Goal: Transaction & Acquisition: Purchase product/service

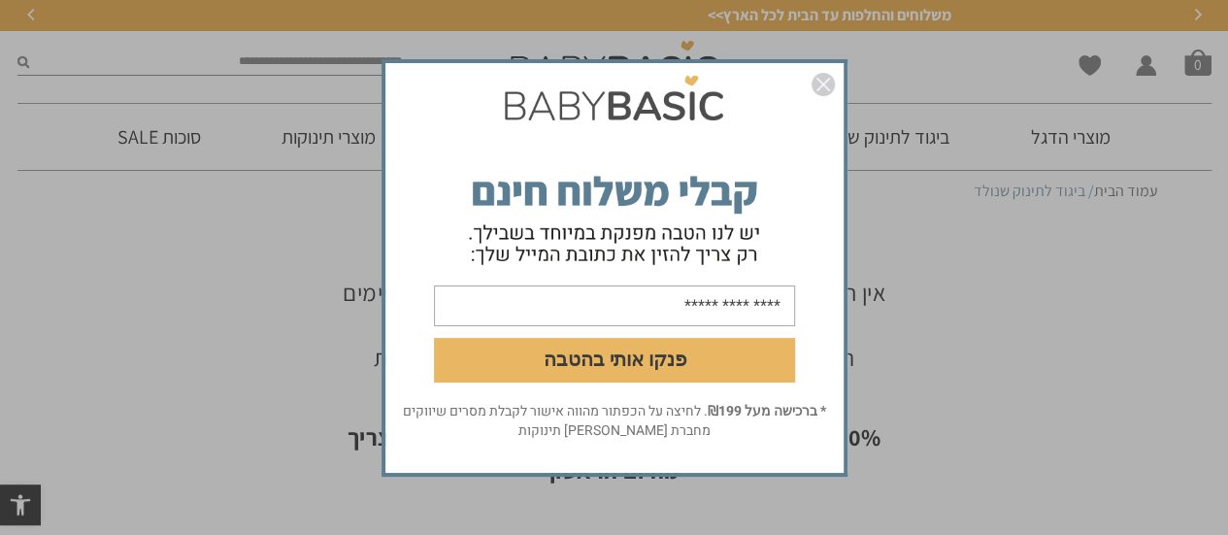
drag, startPoint x: 0, startPoint y: 0, endPoint x: 37, endPoint y: 378, distance: 379.5
click at [37, 378] on div "פנקו אותי בהטבה * ברכישה מעל ₪199 . לחיצה על הכפתור מהווה אישור לקבלת מסרים שיו…" at bounding box center [614, 267] width 1228 height 535
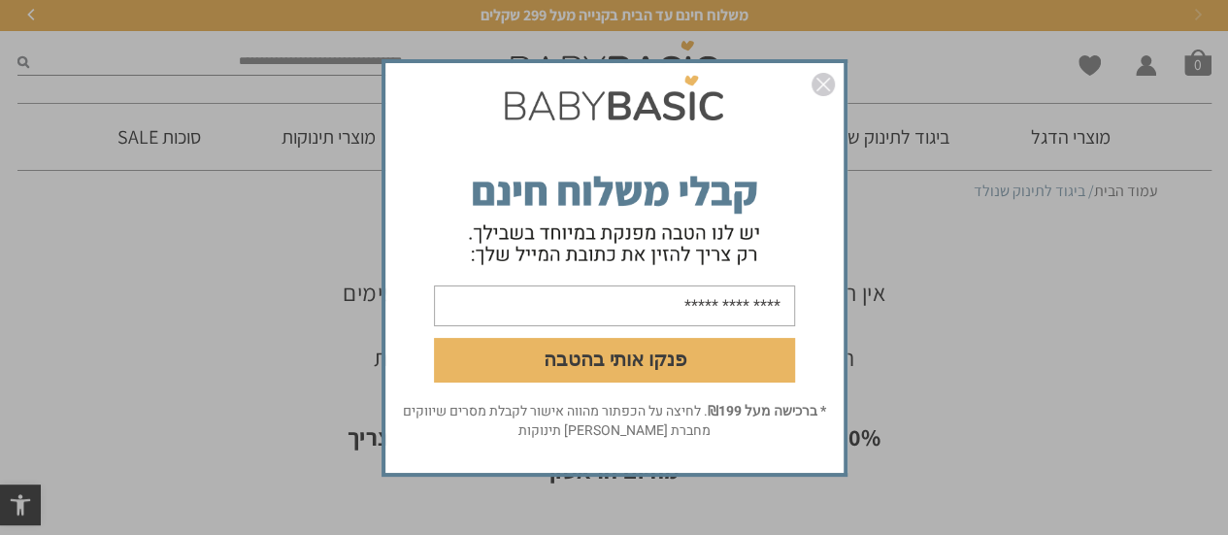
click at [37, 378] on div "פנקו אותי בהטבה * ברכישה מעל ₪199 . לחיצה על הכפתור מהווה אישור לקבלת מסרים שיו…" at bounding box center [614, 267] width 1228 height 535
click at [823, 86] on img "סגור" at bounding box center [823, 84] width 23 height 23
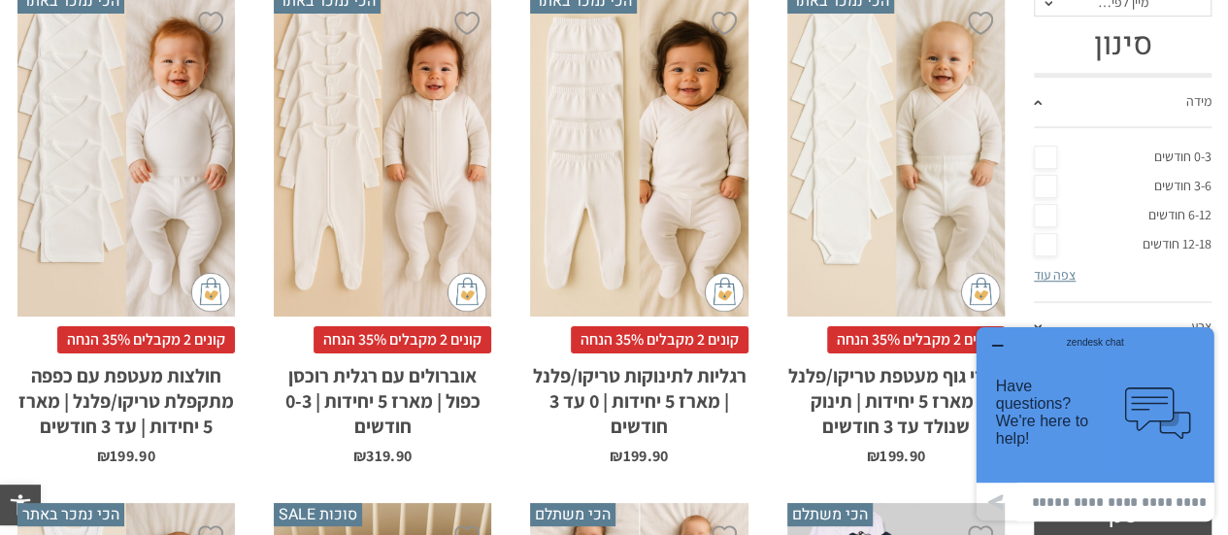
click at [777, 471] on li "הוספה ל-Wishlist הכי נמכר באתר x בחירת סוג בד טריקו (עונת מעבר/קיץ) פלנל (חורף)…" at bounding box center [896, 227] width 256 height 514
click at [995, 341] on icon "button" at bounding box center [998, 346] width 16 height 16
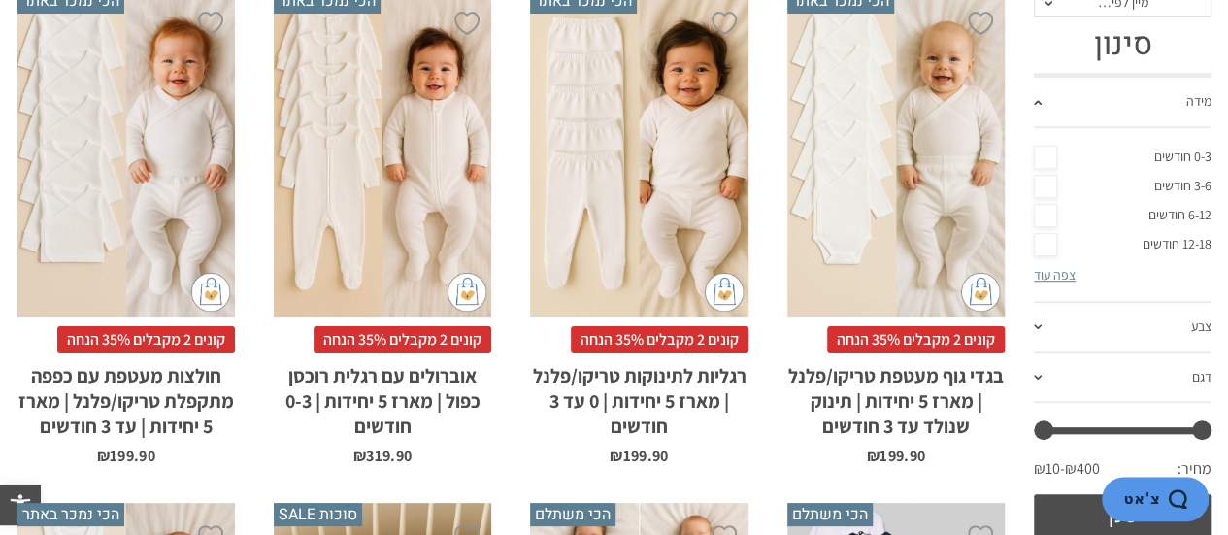
click at [918, 395] on h2 "בגדי גוף מעטפת טריקו/פלנל | מארז 5 יחידות | תינוק שנולד עד 3 חודשים" at bounding box center [897, 395] width 218 height 85
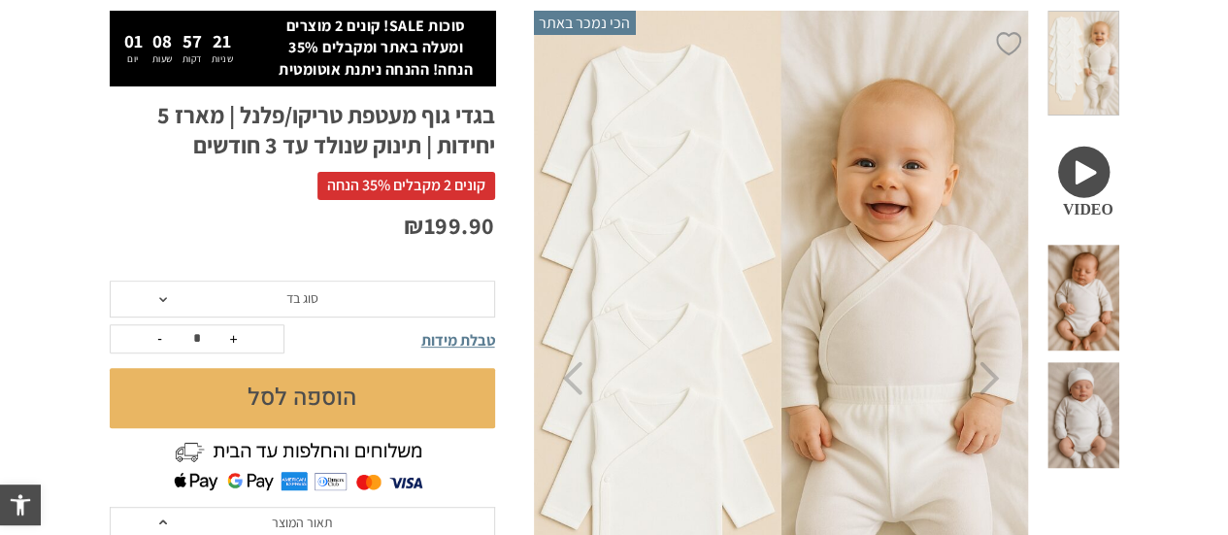
scroll to position [270, 0]
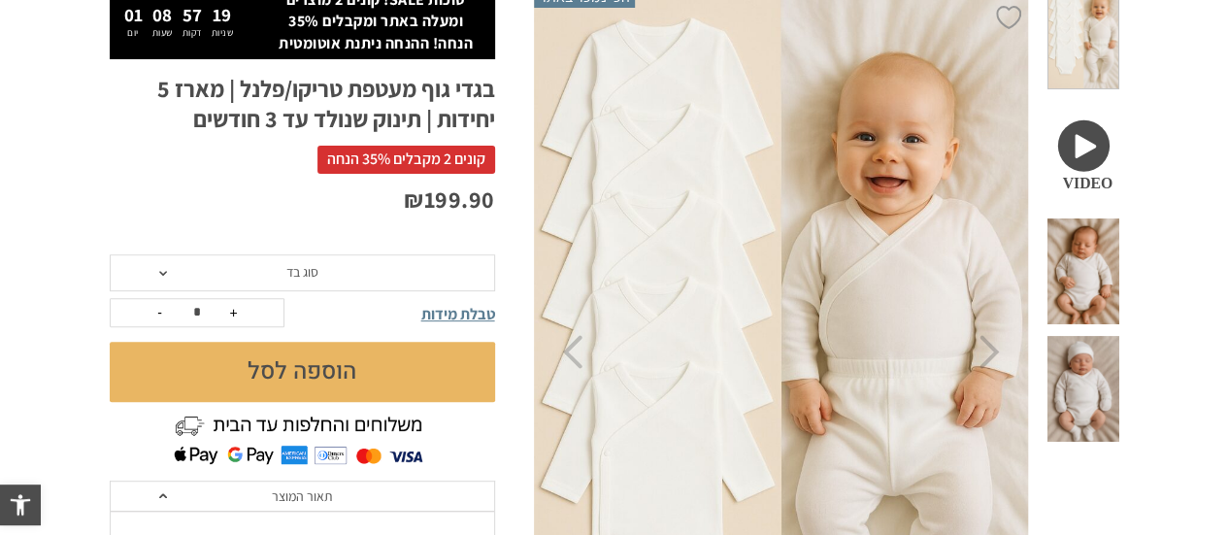
click at [160, 274] on span "סוג בד" at bounding box center [303, 272] width 386 height 37
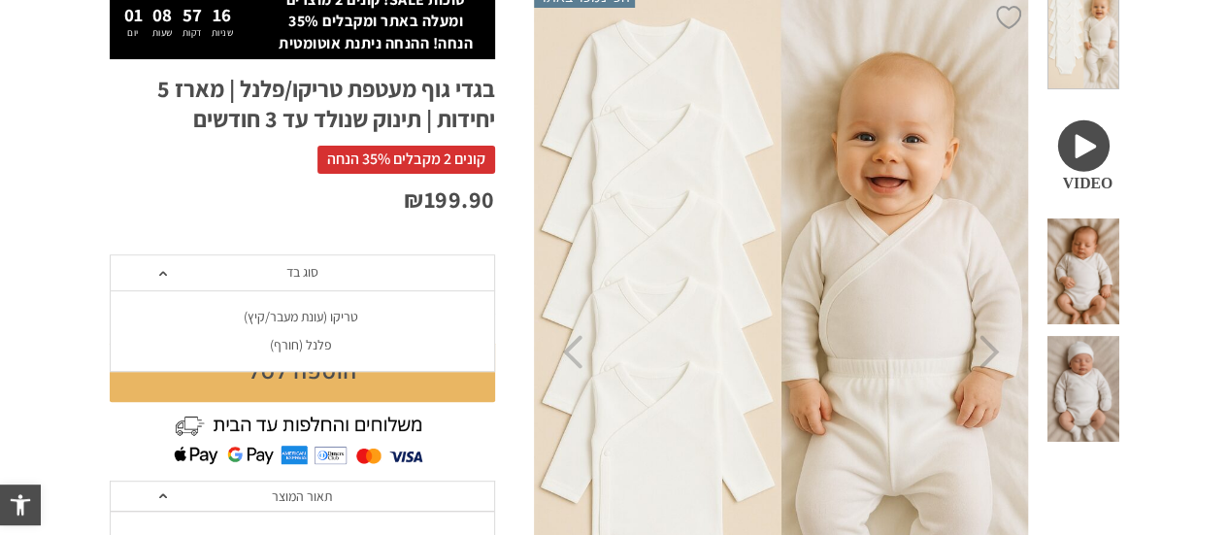
scroll to position [0, 0]
click at [281, 319] on div "טריקו (עונת מעבר/קיץ)" at bounding box center [302, 317] width 386 height 17
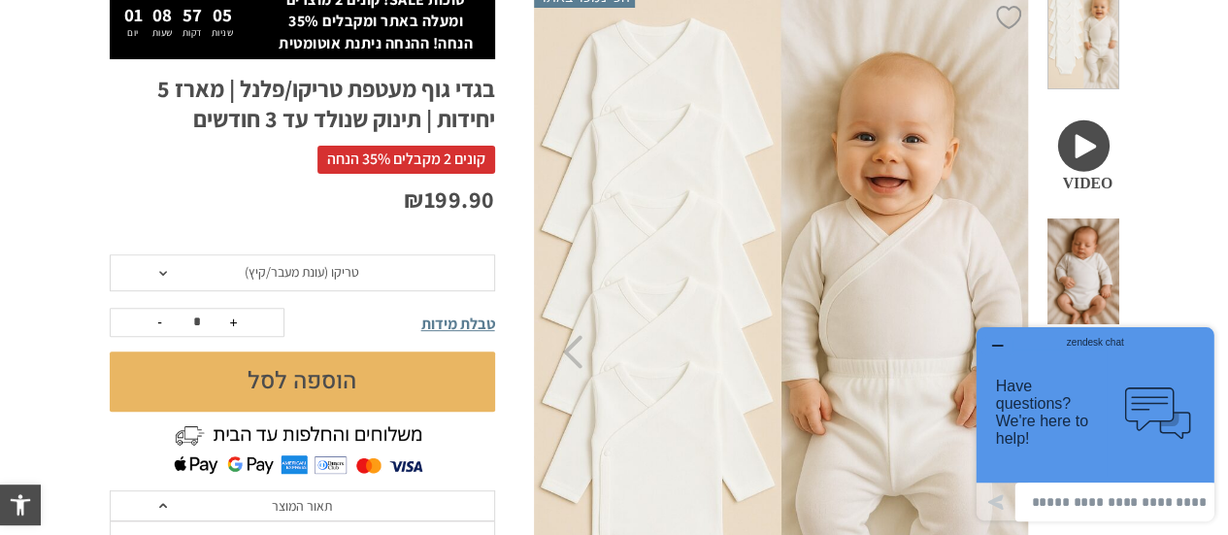
click at [993, 346] on icon "button" at bounding box center [997, 346] width 10 height 0
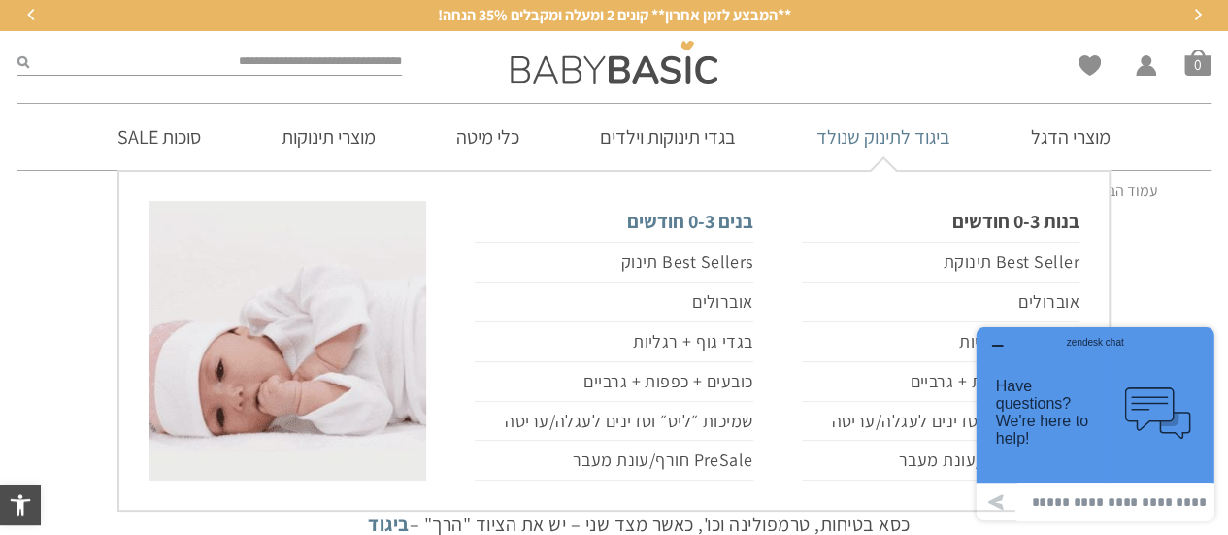
click at [672, 225] on link "בנים 0-3 חודשים" at bounding box center [614, 221] width 278 height 41
click at [672, 221] on link "בנים 0-3 חודשים" at bounding box center [614, 221] width 278 height 41
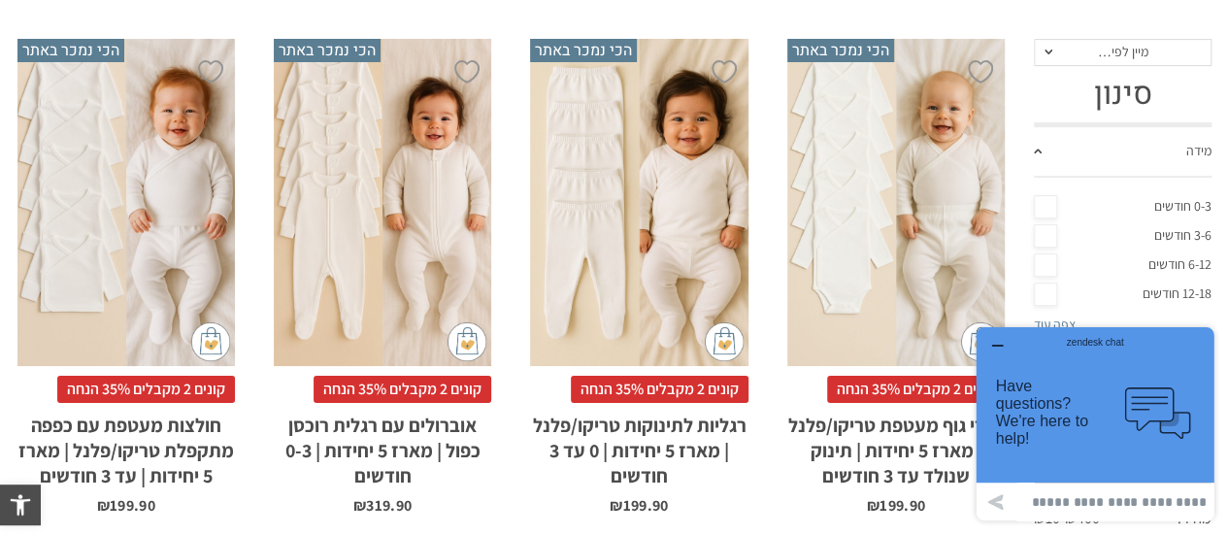
scroll to position [371, 0]
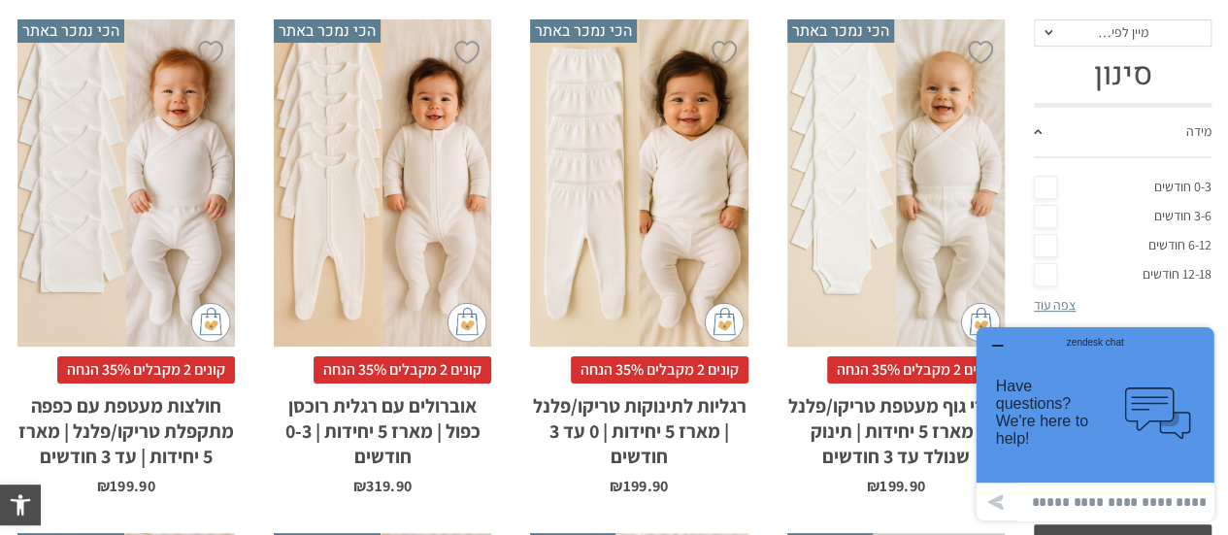
click at [1001, 344] on div "zendesk chat" at bounding box center [1095, 339] width 190 height 19
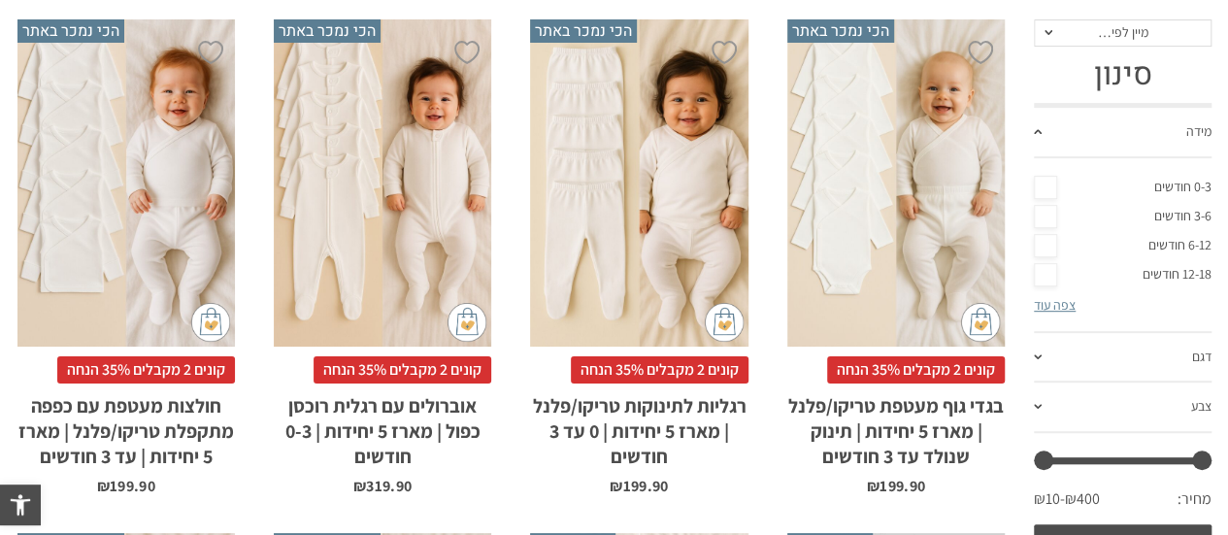
scroll to position [0, 0]
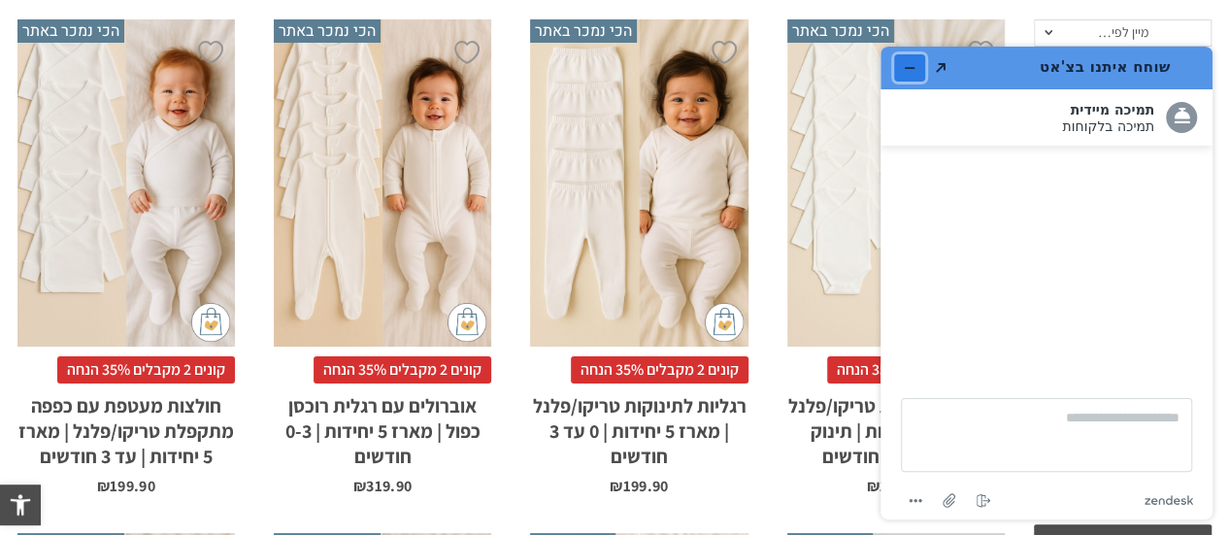
click at [908, 63] on icon "מזער את היישומון" at bounding box center [910, 68] width 14 height 14
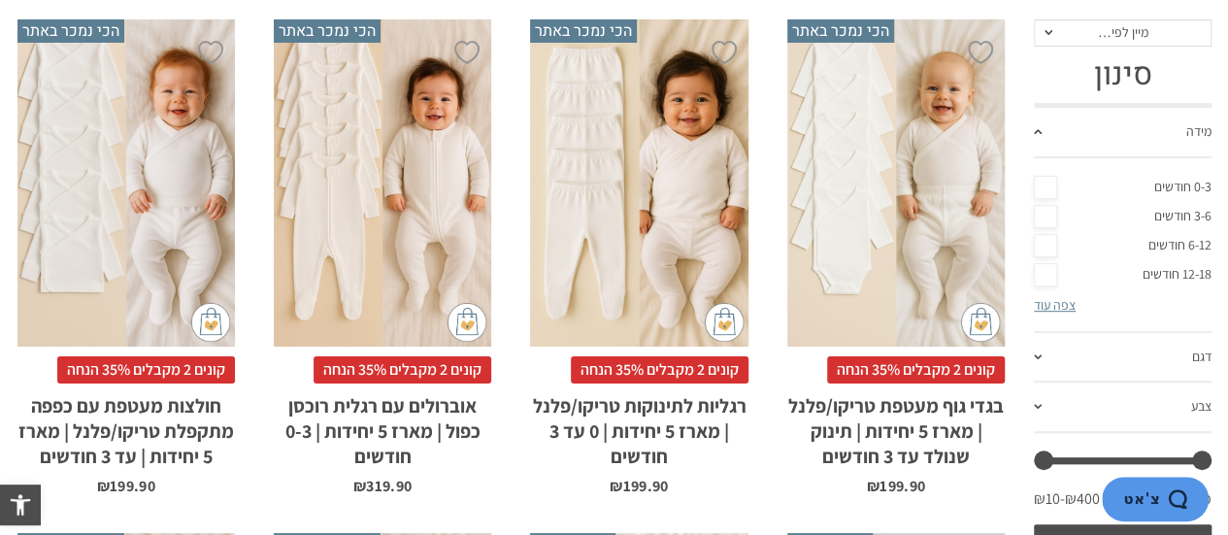
click at [1046, 187] on link "0-3 חודשים" at bounding box center [1123, 187] width 178 height 29
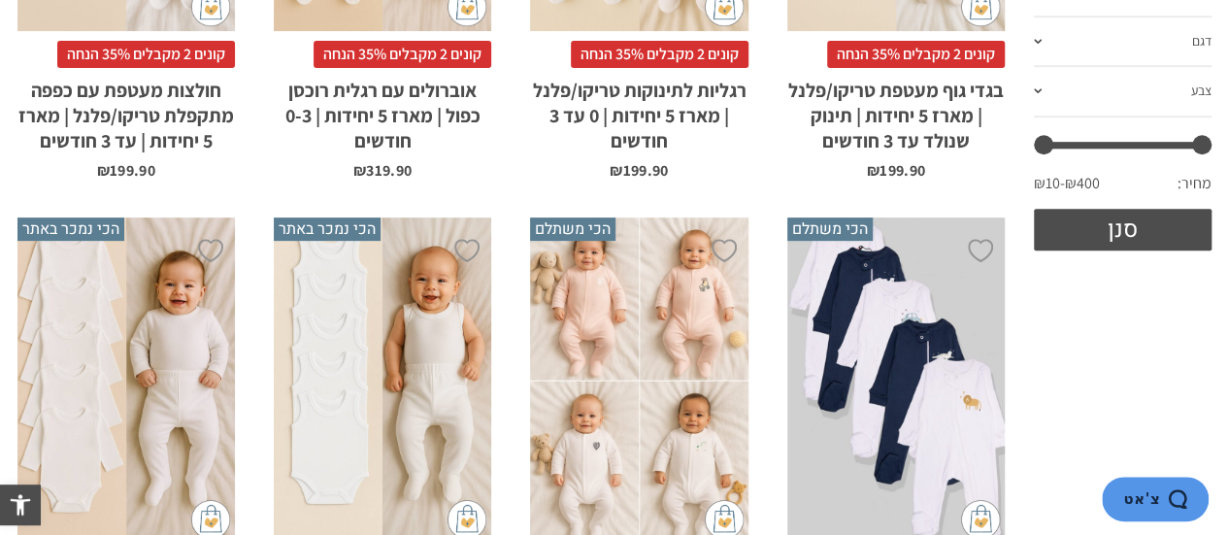
scroll to position [46, 0]
